Goal: Transaction & Acquisition: Purchase product/service

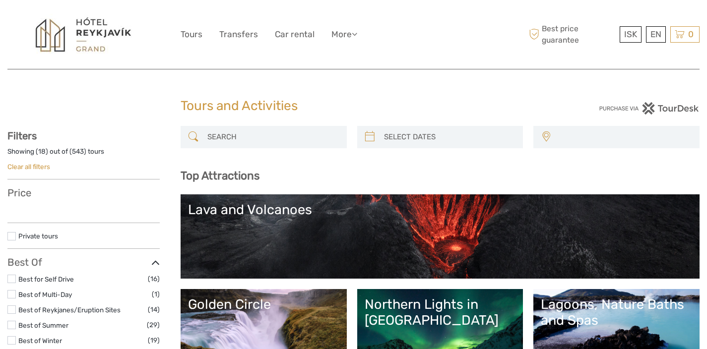
select select
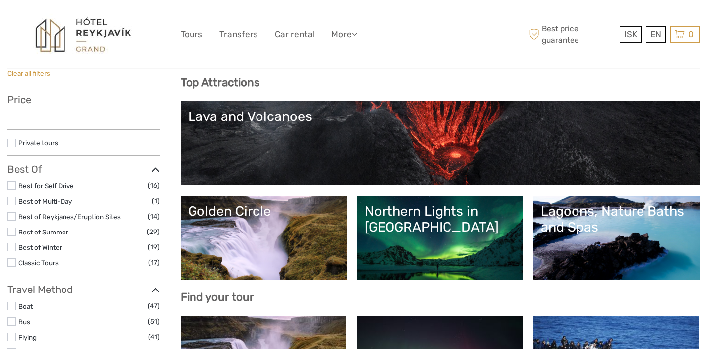
select select
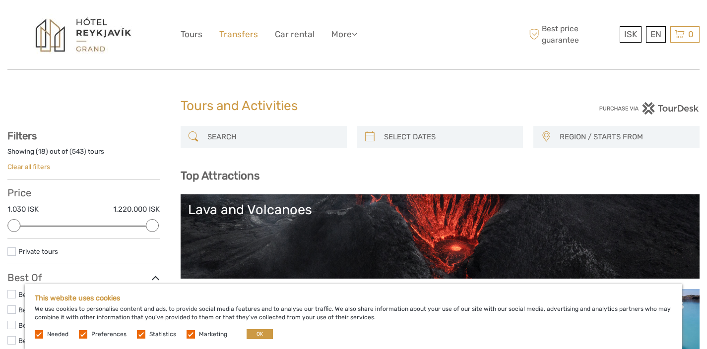
click at [237, 34] on link "Transfers" at bounding box center [238, 34] width 39 height 14
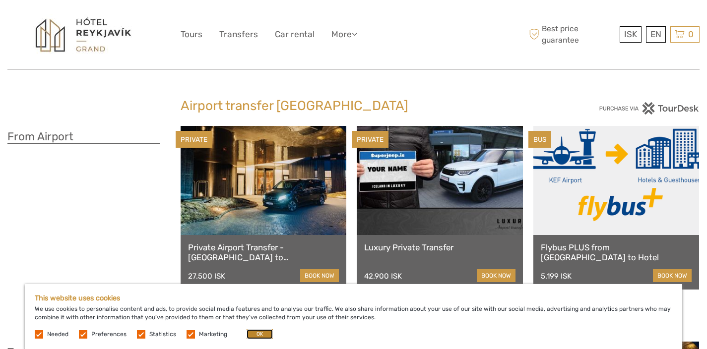
click at [263, 334] on button "OK" at bounding box center [260, 335] width 26 height 10
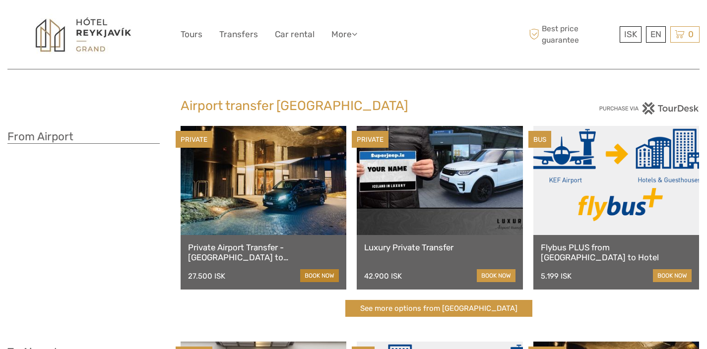
click at [312, 273] on link "book now" at bounding box center [319, 275] width 39 height 13
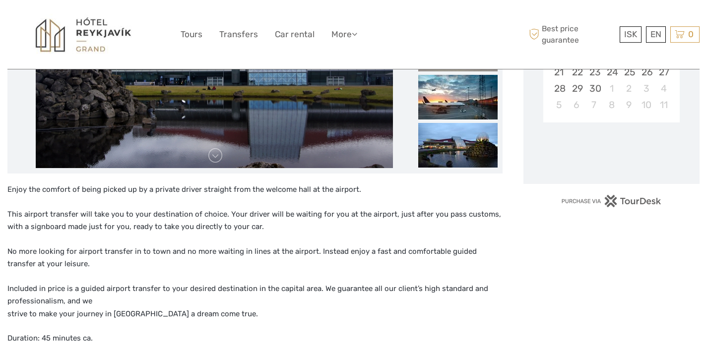
scroll to position [268, 0]
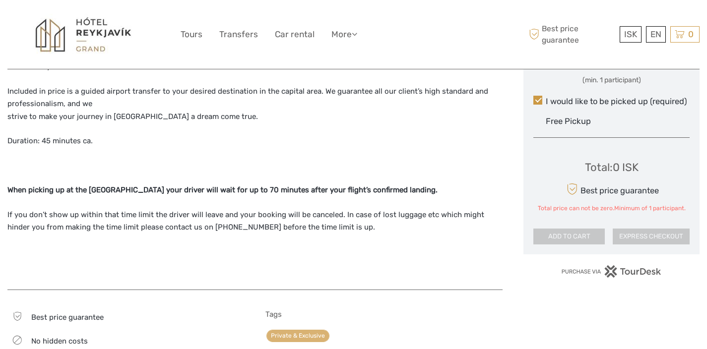
checkbox input "true"
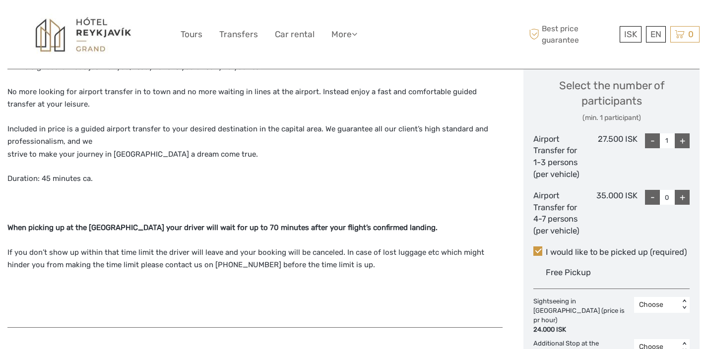
scroll to position [428, 0]
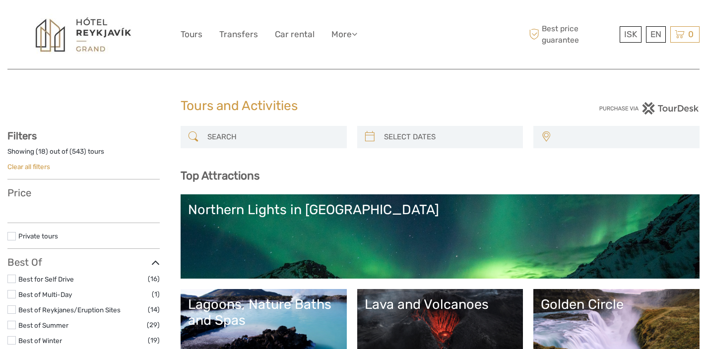
select select
click at [243, 34] on link "Transfers" at bounding box center [238, 34] width 39 height 14
select select
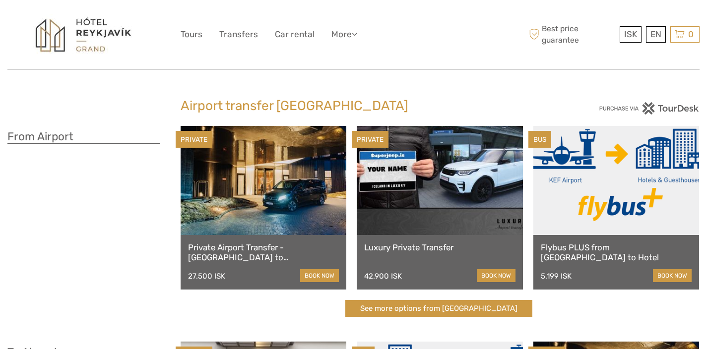
click at [615, 195] on link at bounding box center [616, 180] width 166 height 109
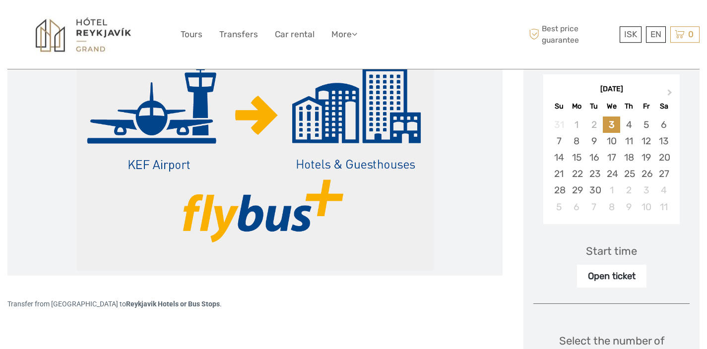
scroll to position [167, 0]
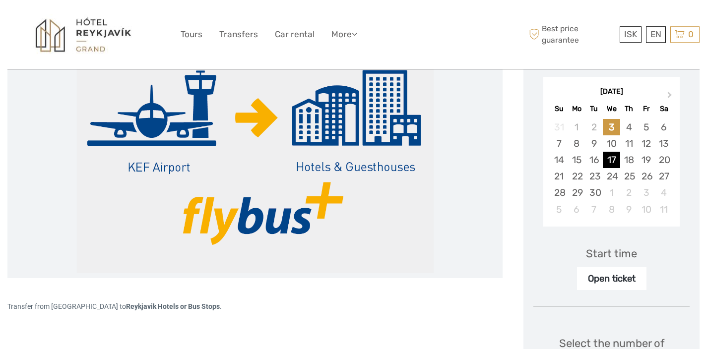
click at [615, 159] on div "17" at bounding box center [611, 160] width 17 height 16
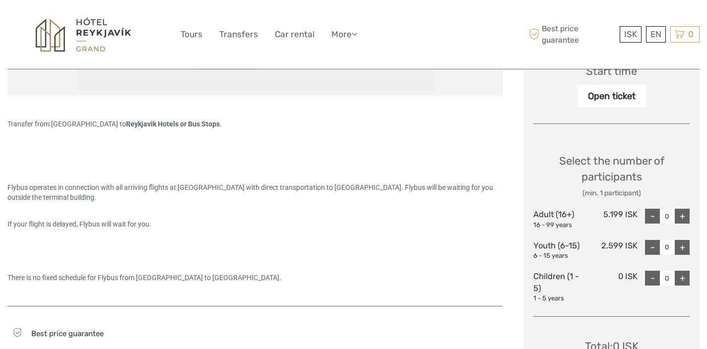
scroll to position [341, 0]
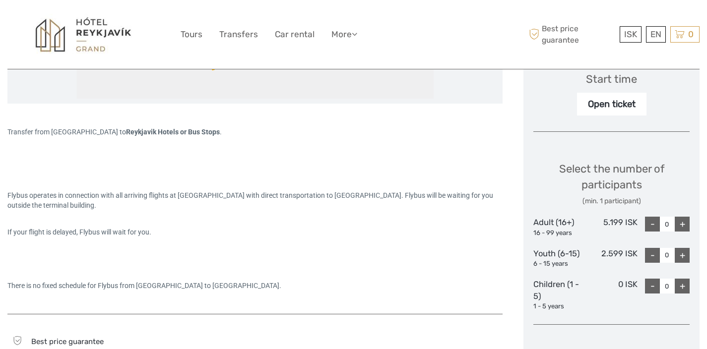
click at [683, 220] on div "+" at bounding box center [682, 224] width 15 height 15
type input "2"
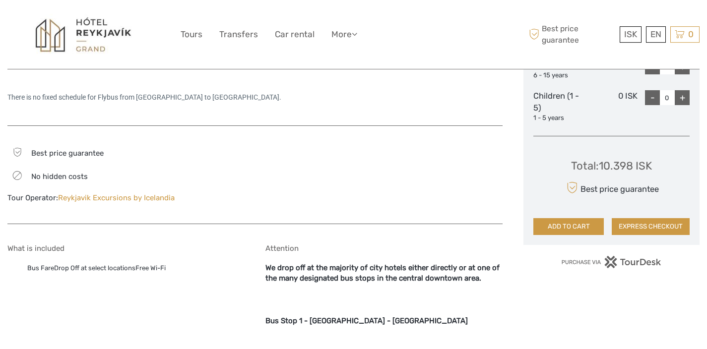
scroll to position [0, 0]
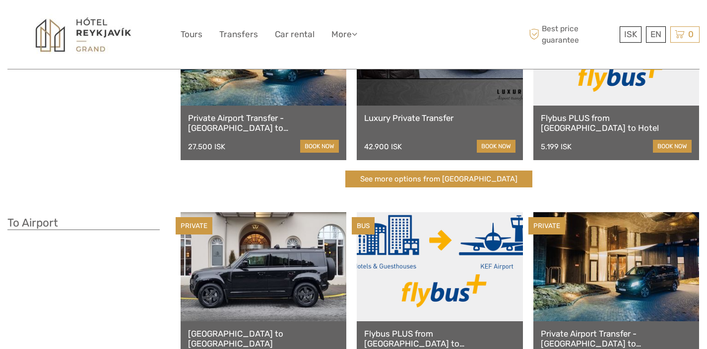
scroll to position [147, 0]
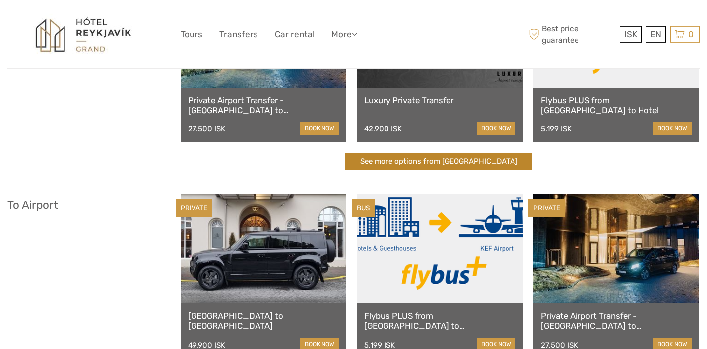
click at [436, 165] on link "See more options from Keflavík airport" at bounding box center [438, 161] width 187 height 17
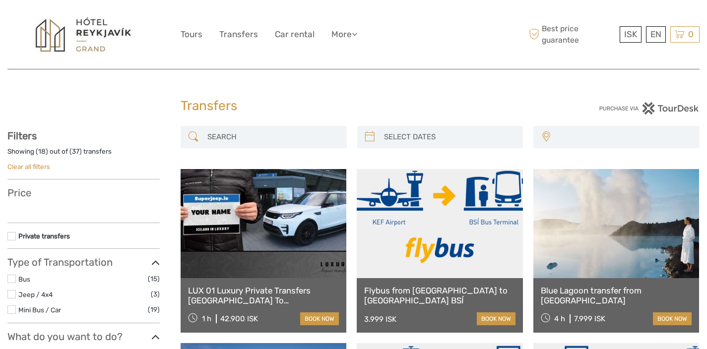
select select
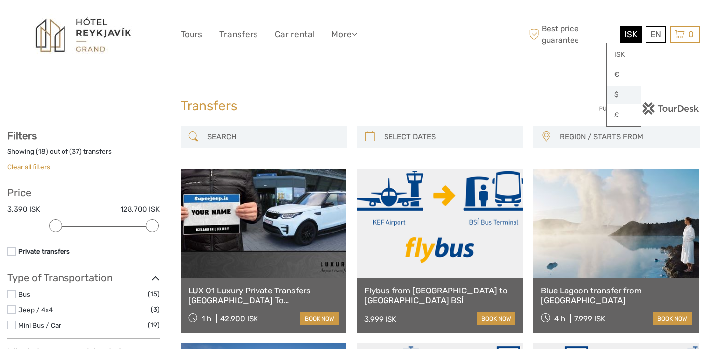
click at [618, 97] on link "$" at bounding box center [624, 95] width 34 height 18
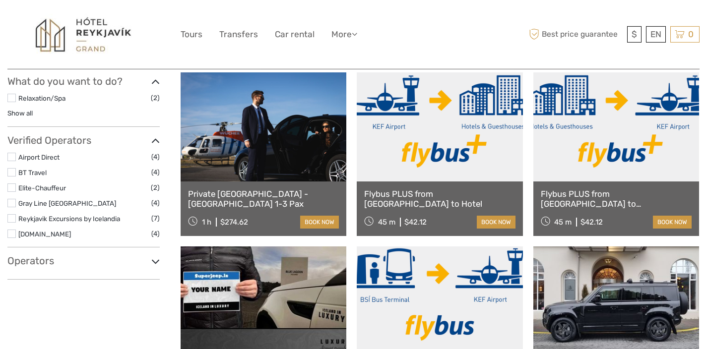
scroll to position [295, 0]
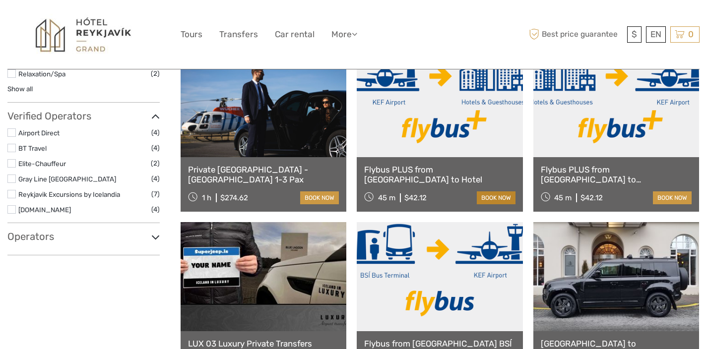
click at [495, 195] on link "book now" at bounding box center [496, 198] width 39 height 13
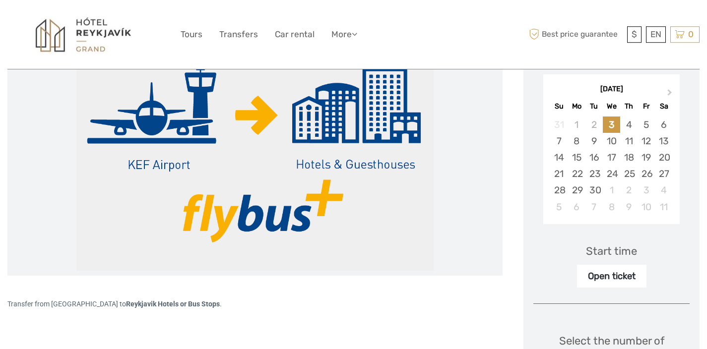
scroll to position [191, 0]
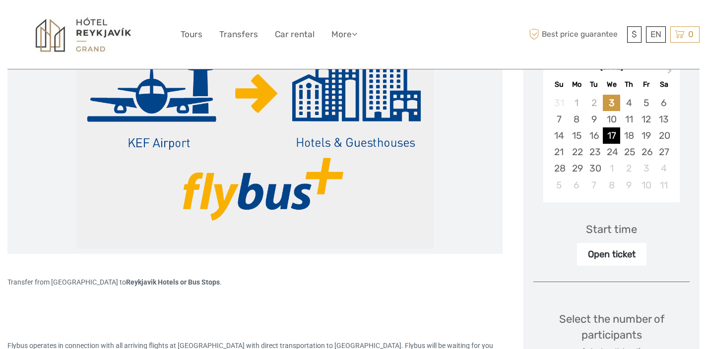
click at [613, 139] on div "17" at bounding box center [611, 136] width 17 height 16
click at [608, 228] on div "Start time" at bounding box center [611, 229] width 51 height 15
click at [614, 230] on div "Start time" at bounding box center [611, 229] width 51 height 15
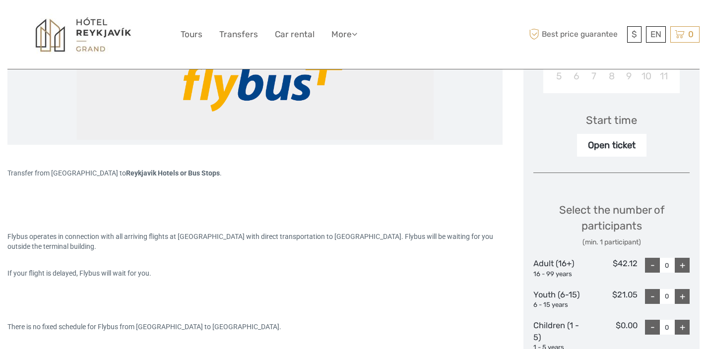
scroll to position [314, 0]
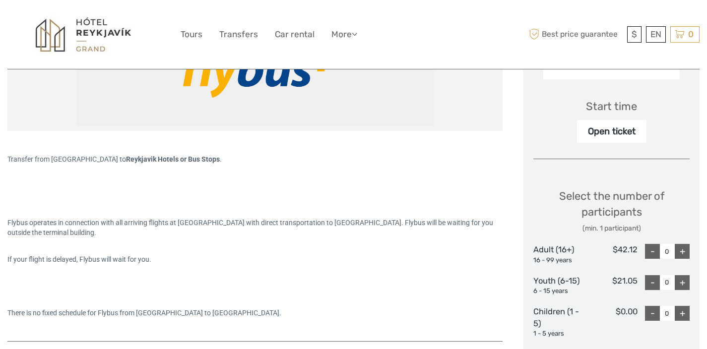
click at [685, 251] on div "+" at bounding box center [682, 251] width 15 height 15
click at [685, 252] on div "+" at bounding box center [682, 251] width 15 height 15
type input "2"
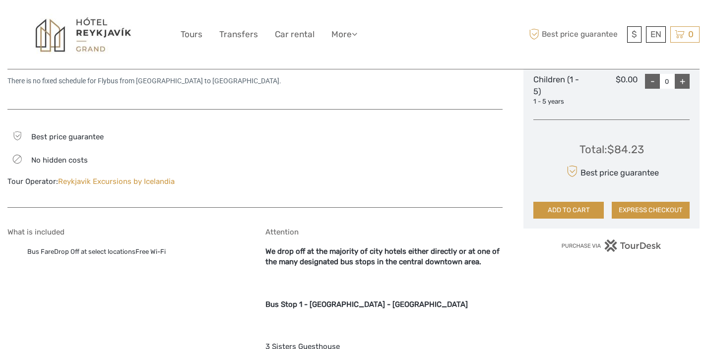
scroll to position [543, 0]
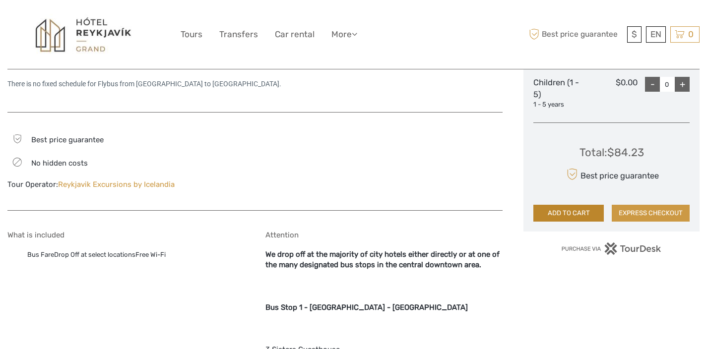
click at [581, 207] on button "ADD TO CART" at bounding box center [568, 213] width 70 height 17
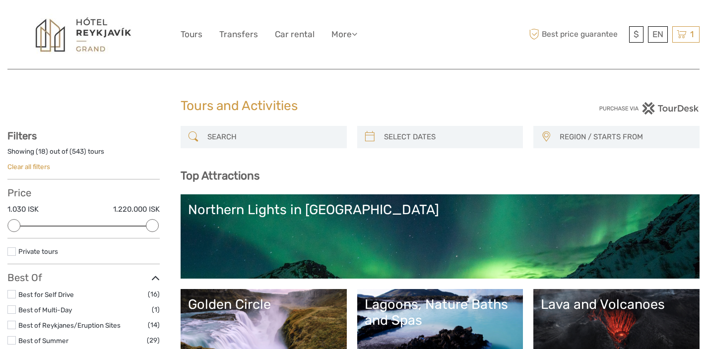
select select
click at [683, 32] on icon at bounding box center [682, 34] width 10 height 12
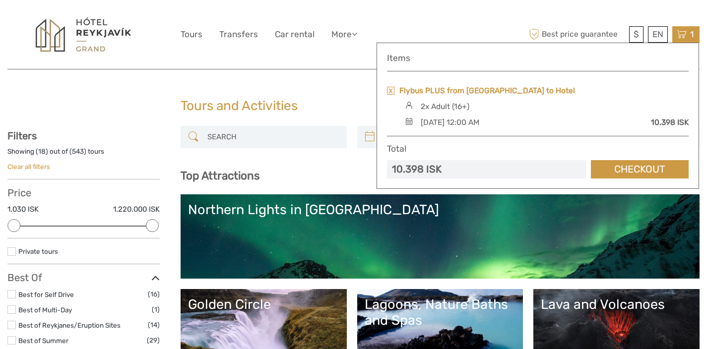
click at [489, 90] on link "Flybus PLUS from [GEOGRAPHIC_DATA] to Hotel" at bounding box center [487, 90] width 176 height 11
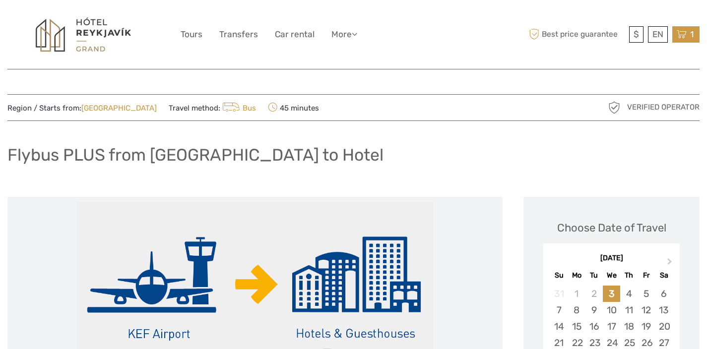
click at [683, 35] on icon at bounding box center [682, 34] width 10 height 12
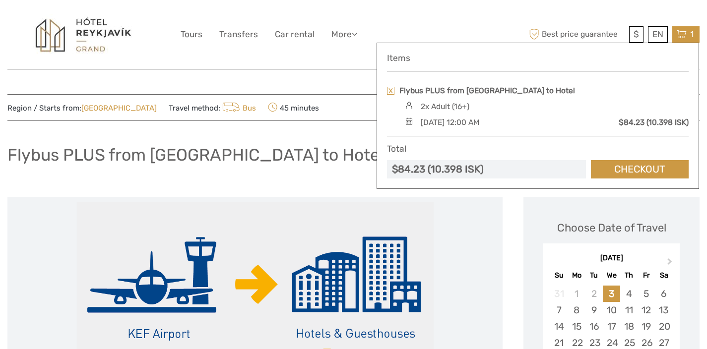
click at [408, 121] on img at bounding box center [408, 121] width 13 height 7
click at [354, 47] on div "$ ISK € $ £ EN English Español Deutsch Tours Transfers Car rental More Travel A…" at bounding box center [354, 34] width 346 height 54
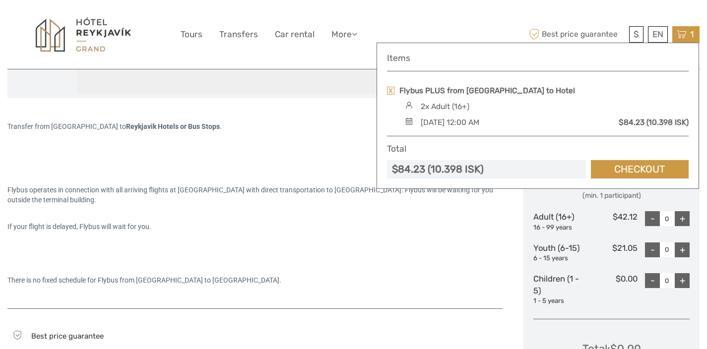
scroll to position [344, 0]
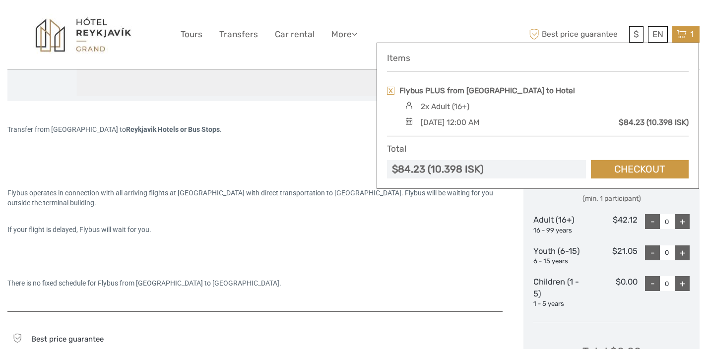
click at [682, 218] on div "+" at bounding box center [682, 221] width 15 height 15
type input "2"
click at [494, 209] on div "Flybus operates in connection with all arriving flights at [GEOGRAPHIC_DATA] wi…" at bounding box center [254, 225] width 495 height 154
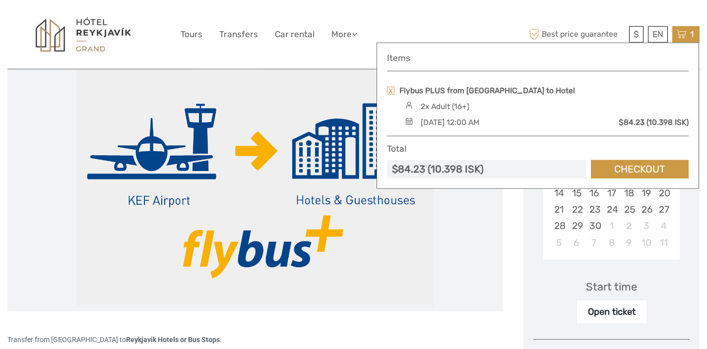
scroll to position [145, 0]
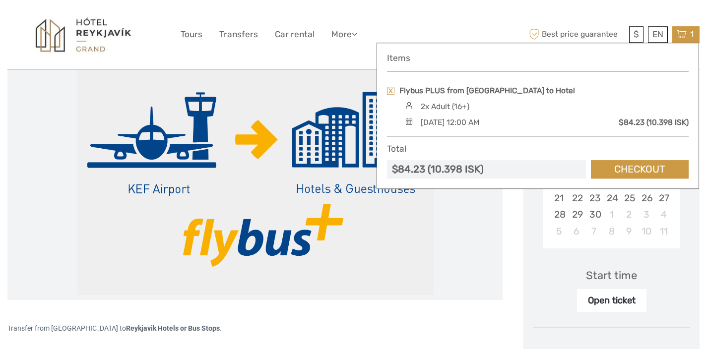
click at [615, 275] on div "Start time" at bounding box center [611, 275] width 51 height 15
click at [609, 298] on div "Open ticket" at bounding box center [611, 300] width 69 height 23
click at [609, 301] on div "Open ticket" at bounding box center [611, 300] width 69 height 23
click at [612, 280] on div "Start time" at bounding box center [611, 275] width 51 height 15
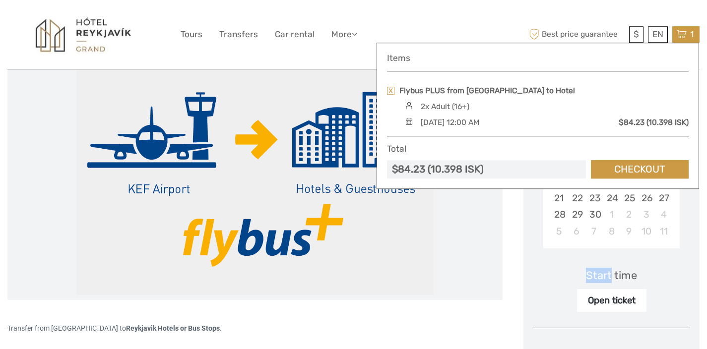
click at [612, 280] on div "Start time" at bounding box center [611, 275] width 51 height 15
click at [663, 278] on div "Start time Open ticket" at bounding box center [611, 284] width 156 height 58
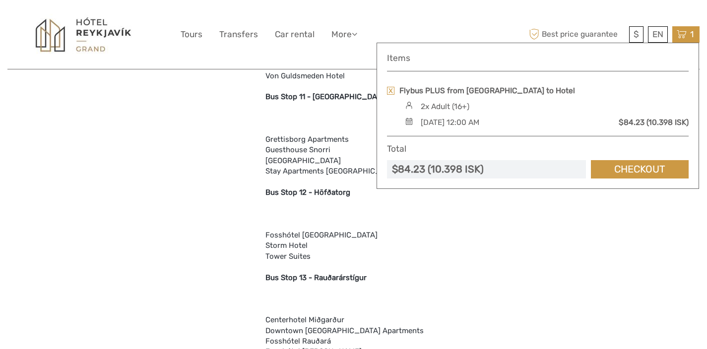
scroll to position [2024, 0]
